Goal: Task Accomplishment & Management: Manage account settings

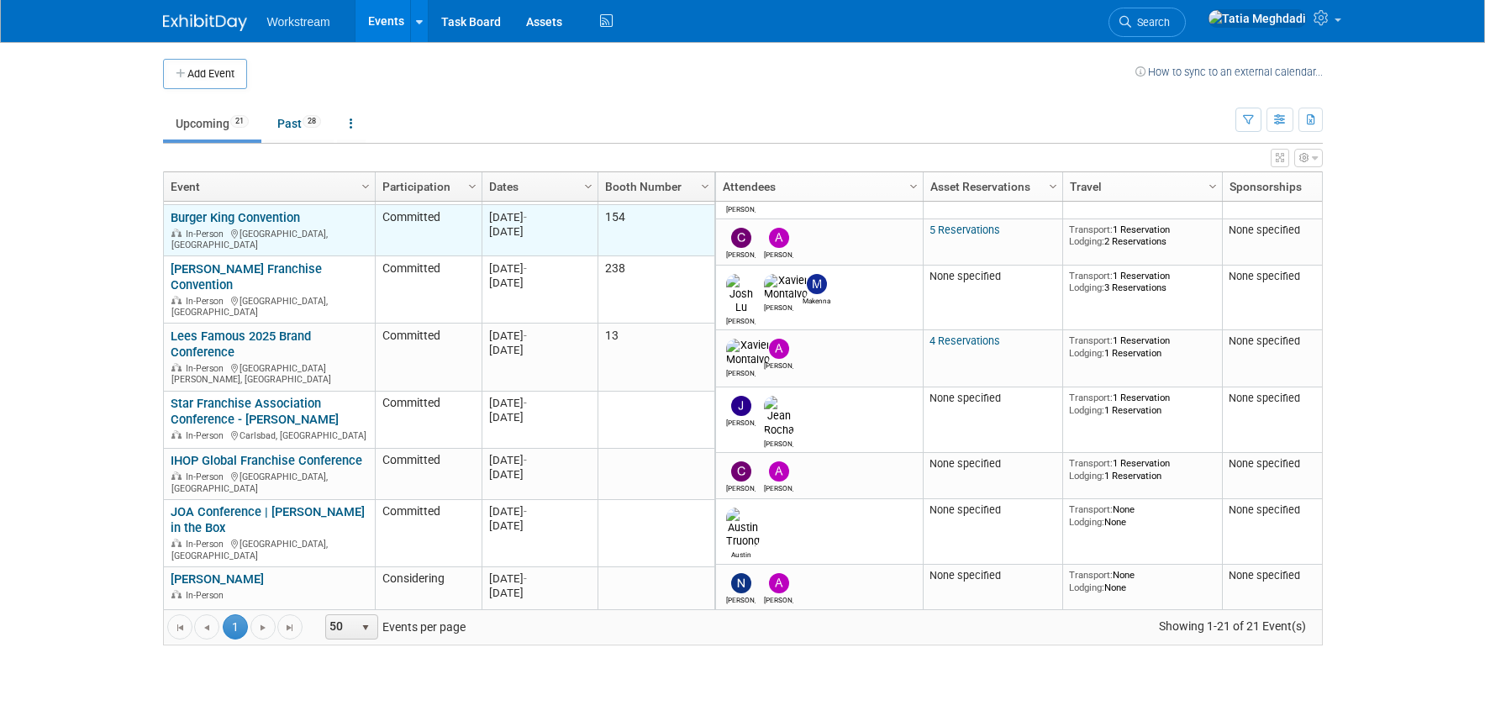
scroll to position [35, 0]
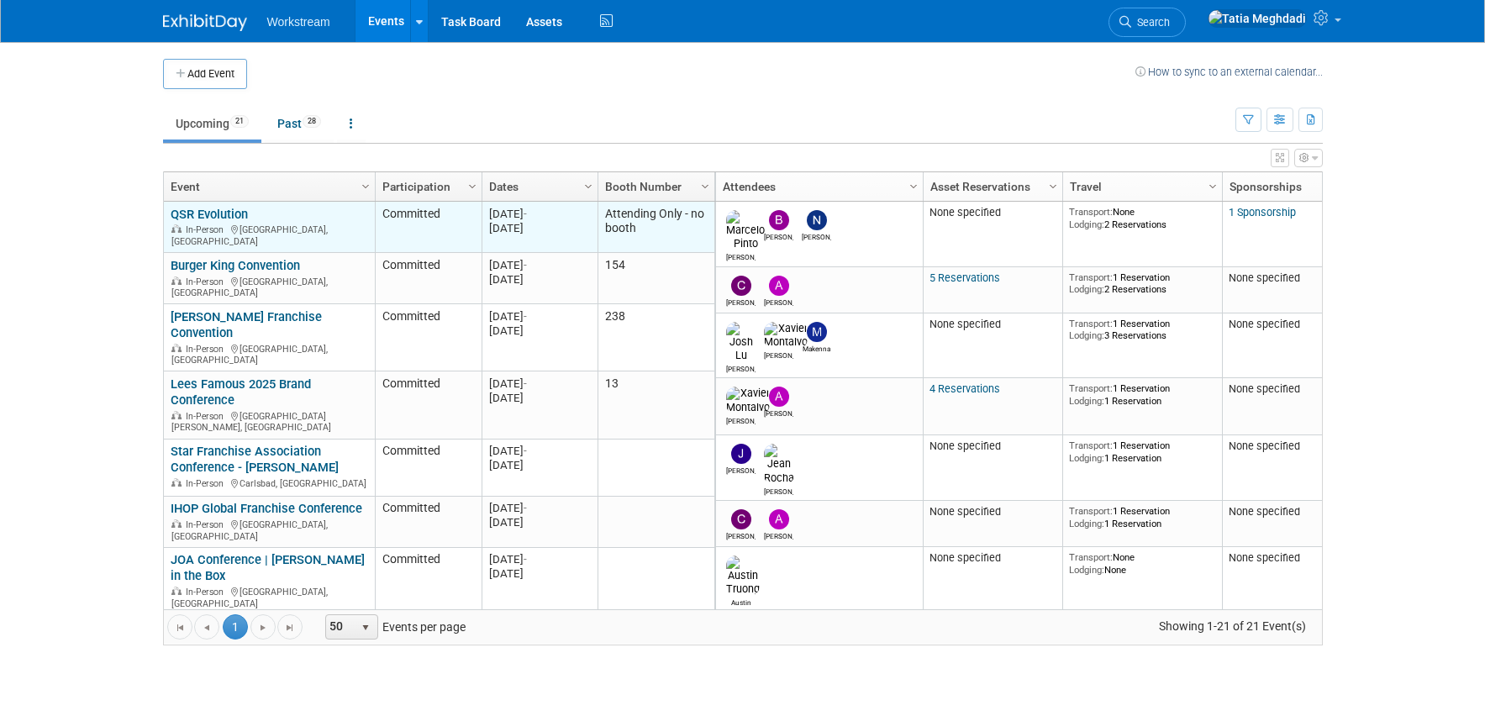
click at [188, 214] on link "QSR Evolution" at bounding box center [209, 214] width 77 height 15
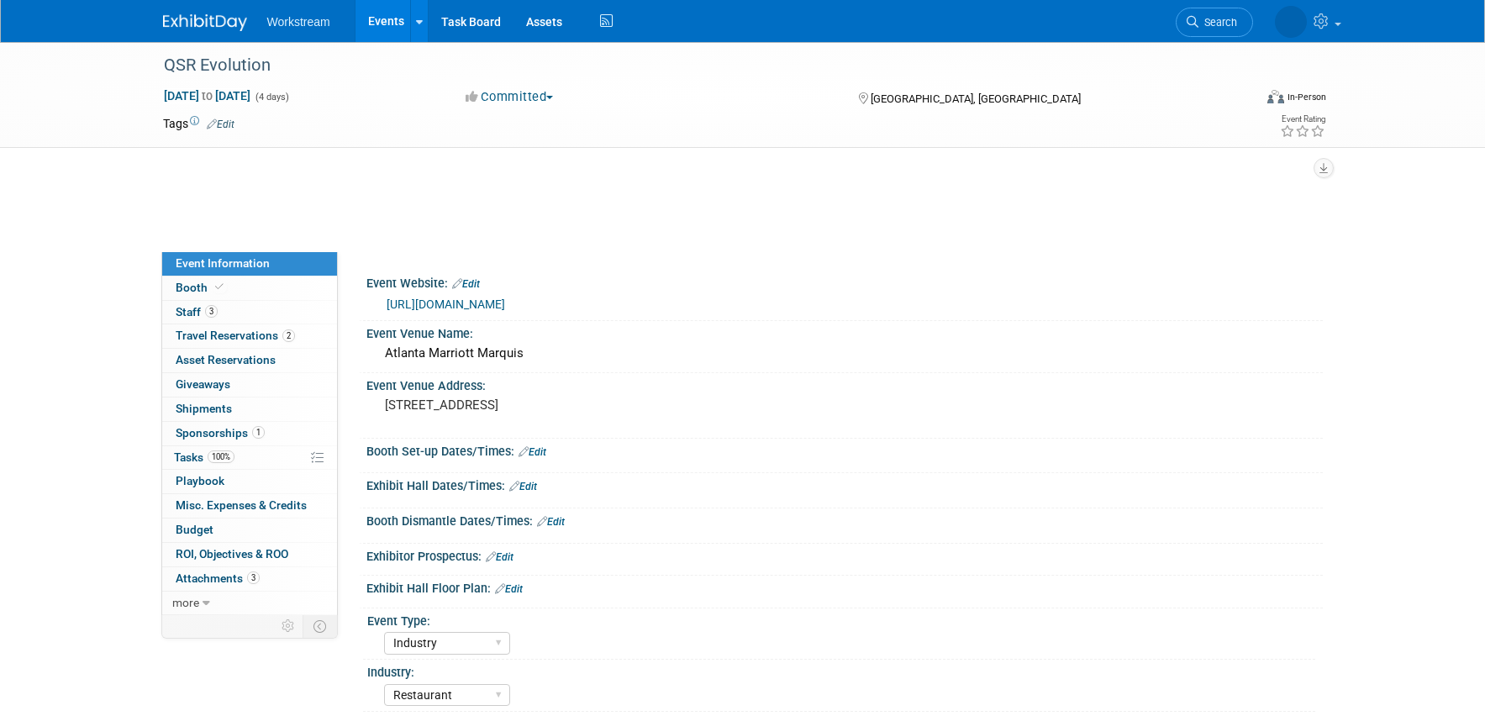
select select "Industry"
select select "Restaurant"
select select "TBD"
select select "[PERSON_NAME]"
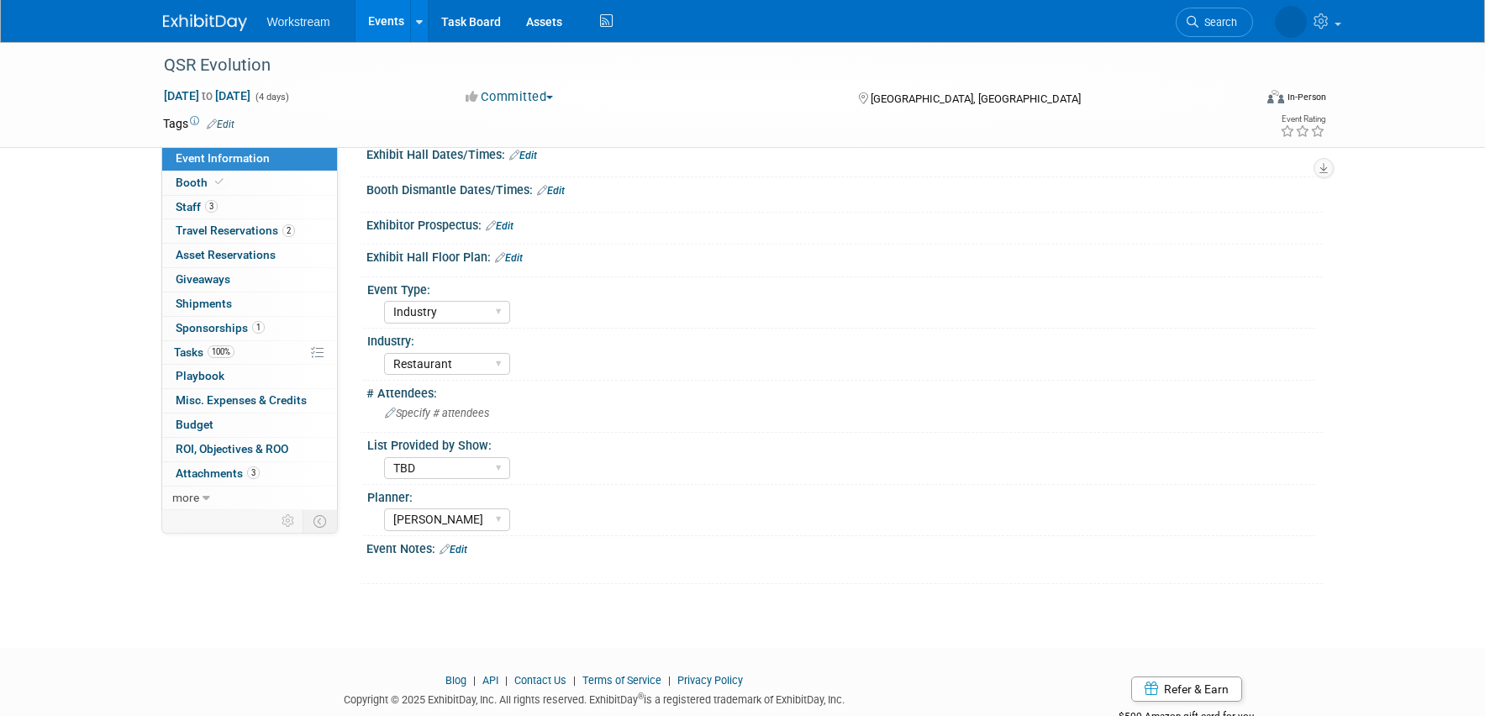
scroll to position [224, 0]
click at [425, 315] on select "Field Test Franchisor Brand MSA Brand NON MSA Internal Industry Customer" at bounding box center [447, 314] width 126 height 23
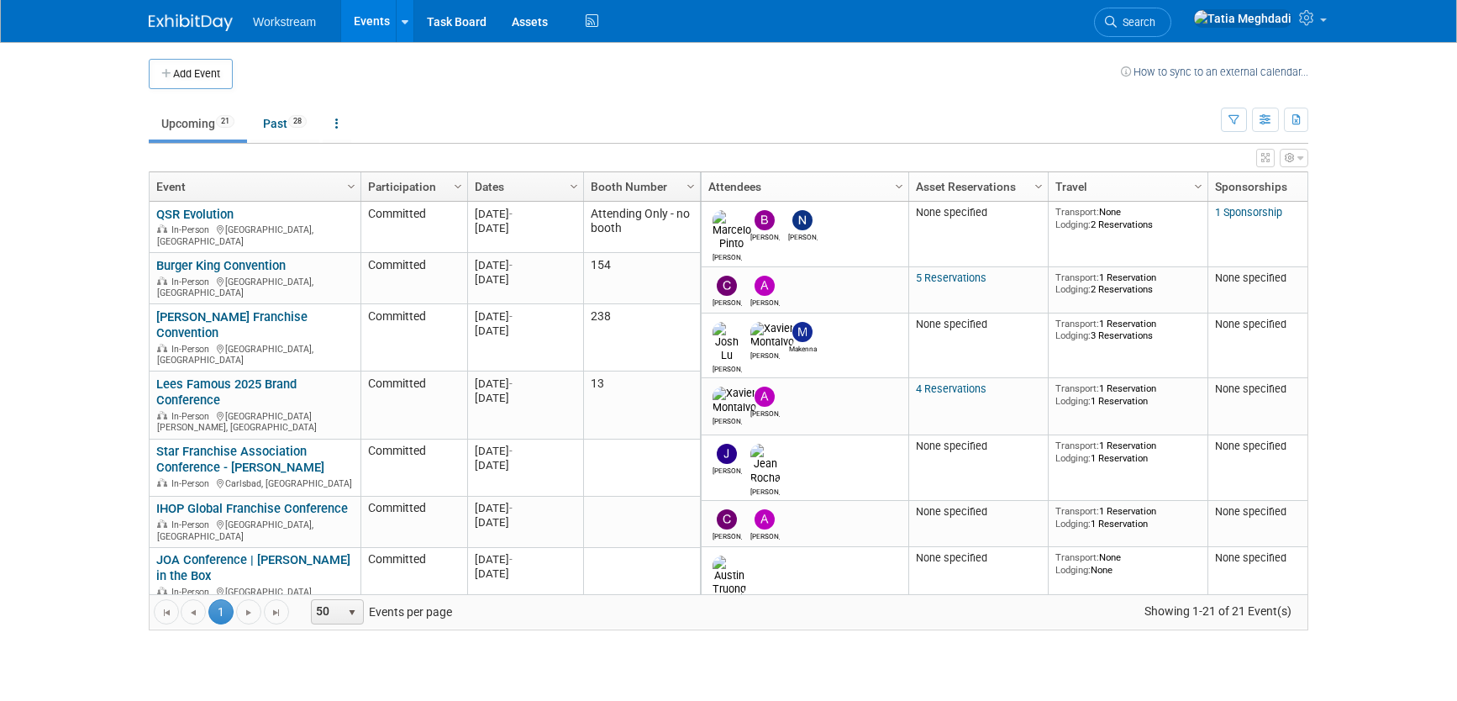
click at [176, 212] on link "QSR Evolution" at bounding box center [194, 214] width 77 height 15
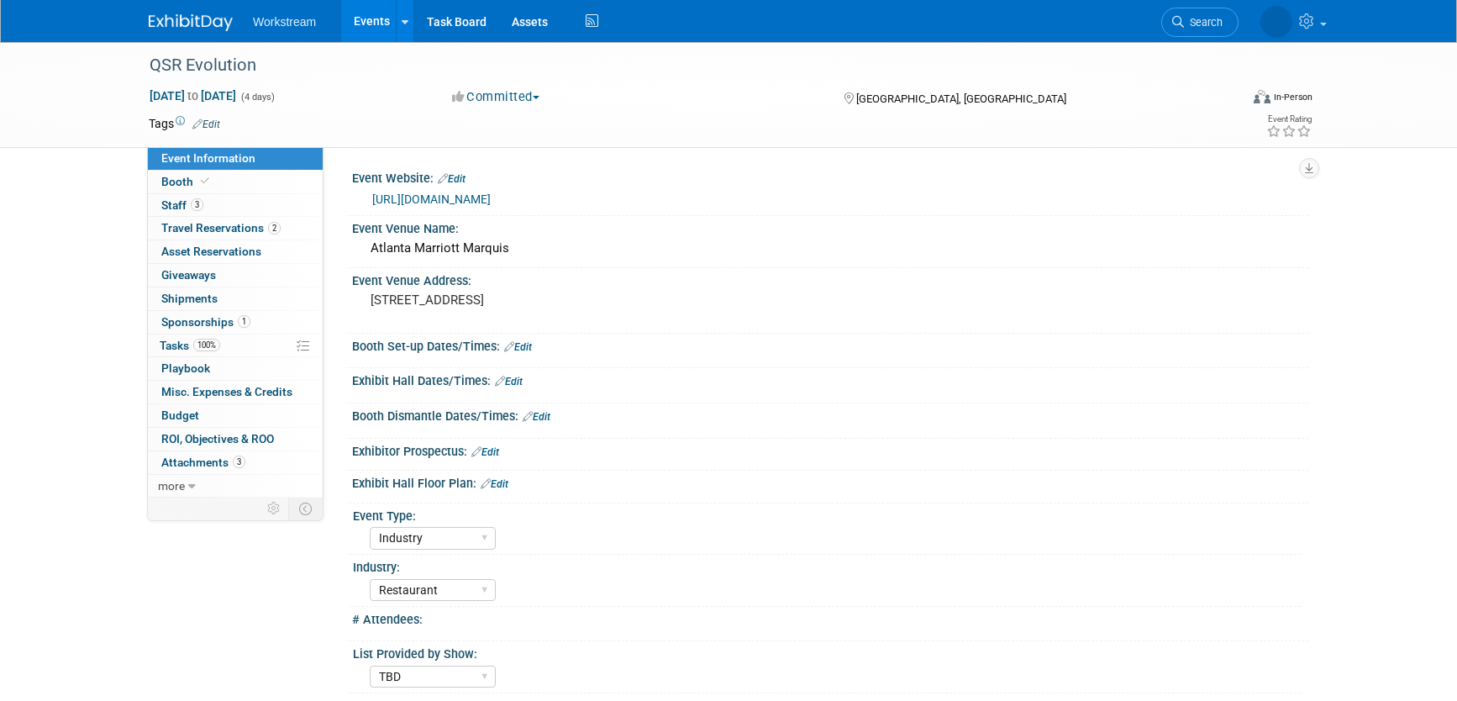
select select "Industry"
select select "Restaurant"
select select "TBD"
select select "[PERSON_NAME]"
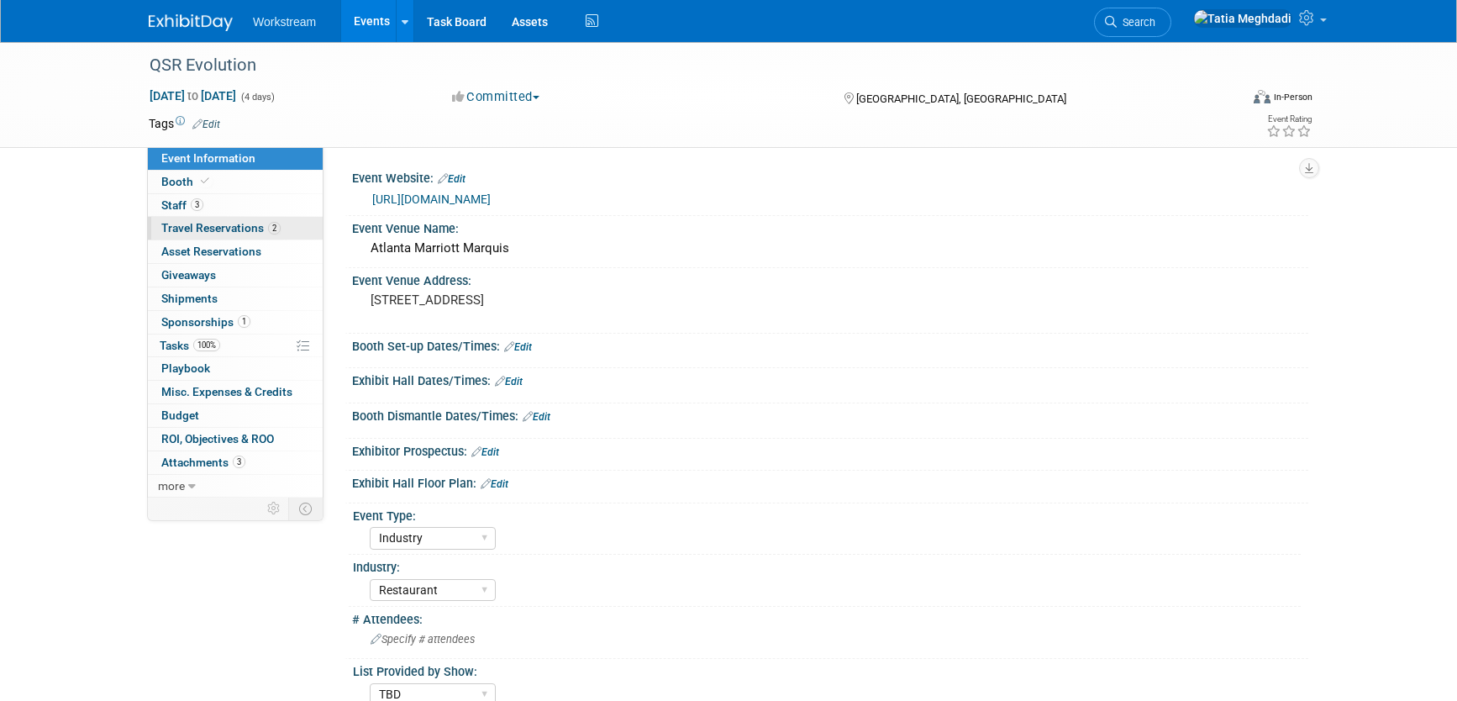
click at [179, 225] on span "Travel Reservations 2" at bounding box center [220, 227] width 119 height 13
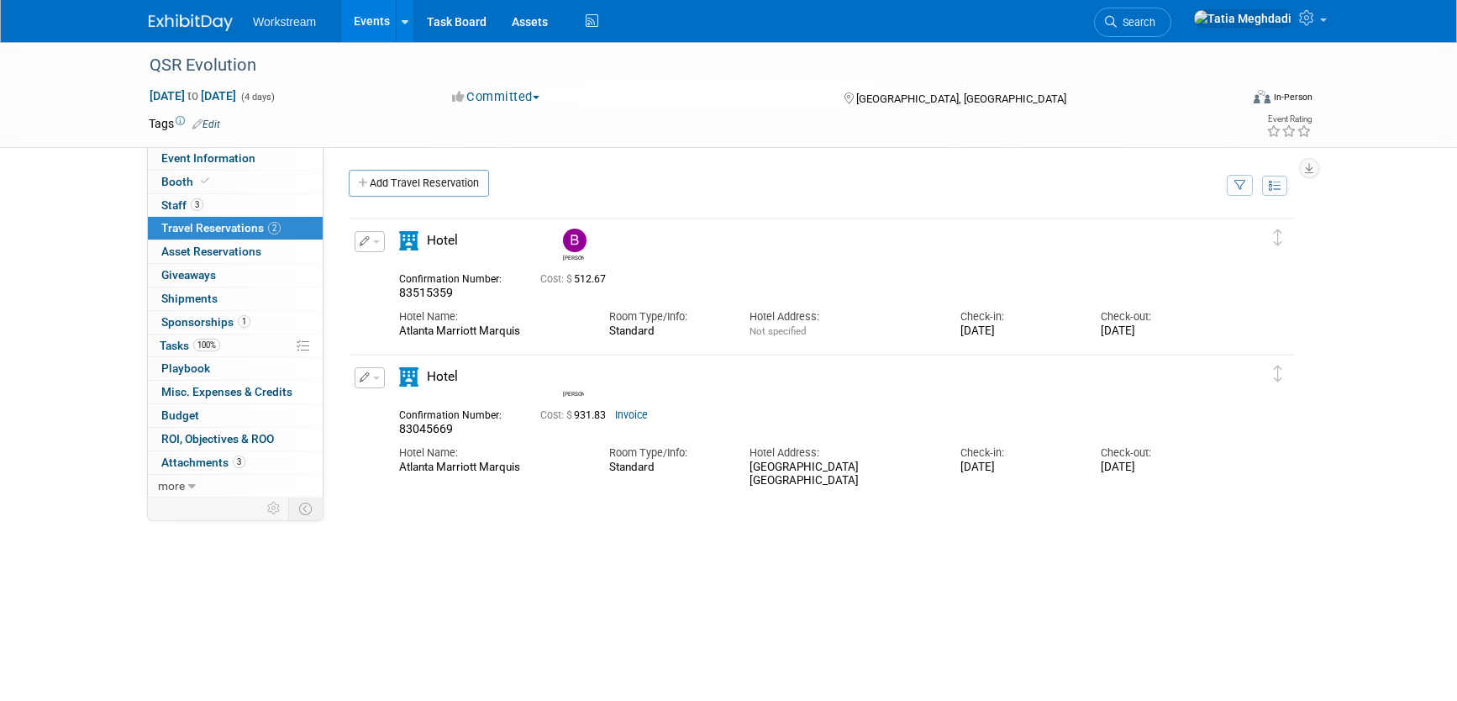
click at [581, 545] on div "[PERSON_NAME]" at bounding box center [822, 468] width 947 height 504
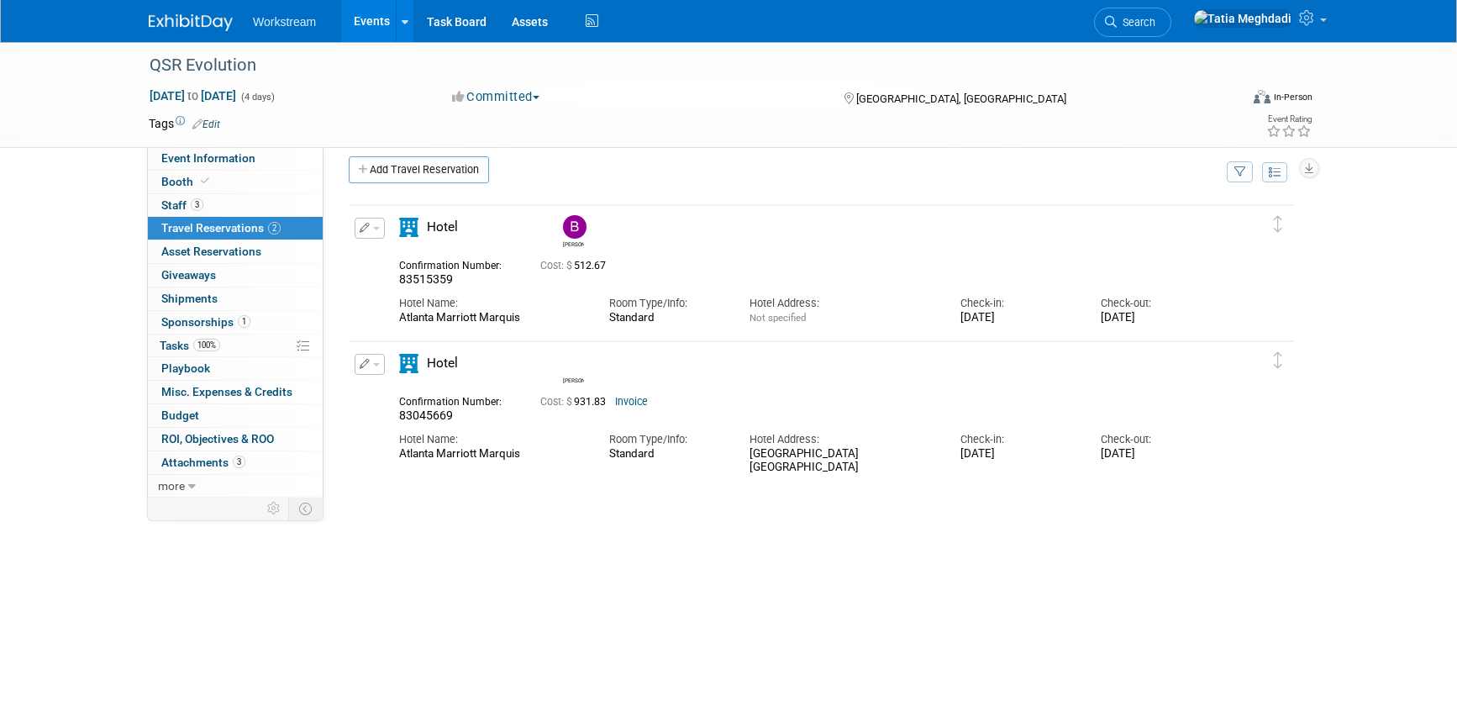
scroll to position [10, 0]
